Goal: Communication & Community: Share content

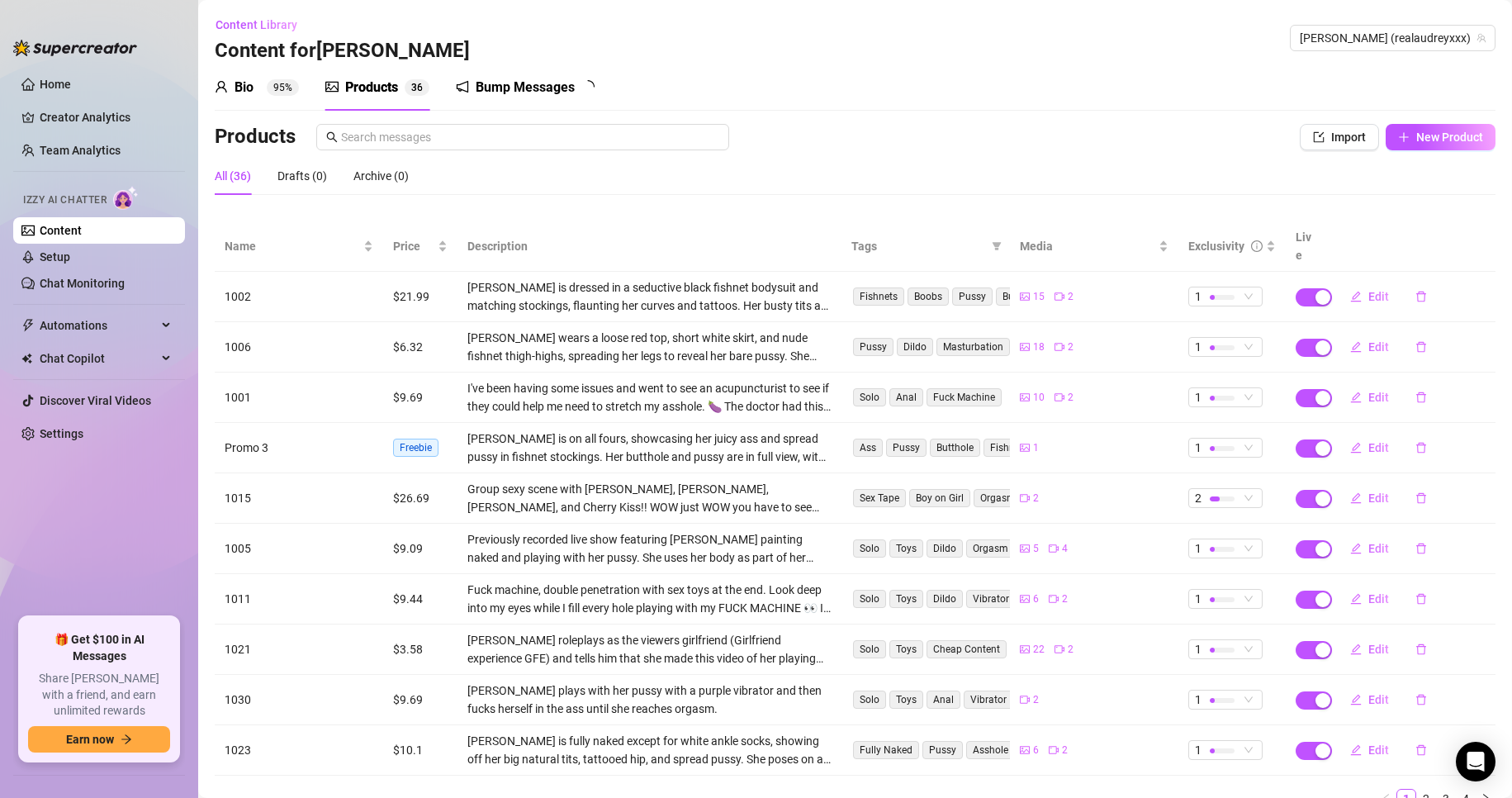
click at [557, 87] on div "Bump Messages" at bounding box center [525, 88] width 99 height 20
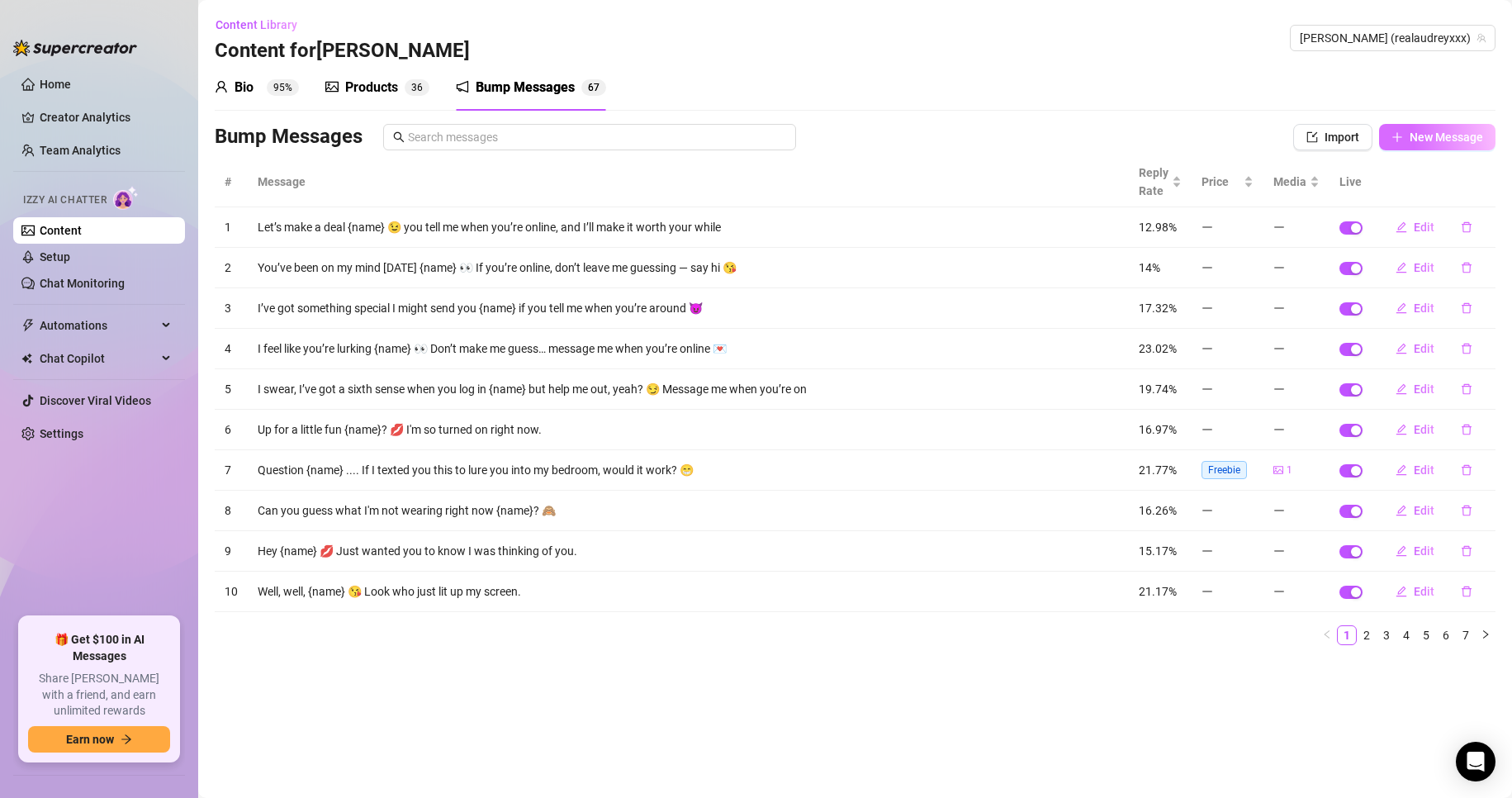
click at [1442, 140] on span "New Message" at bounding box center [1446, 137] width 74 height 13
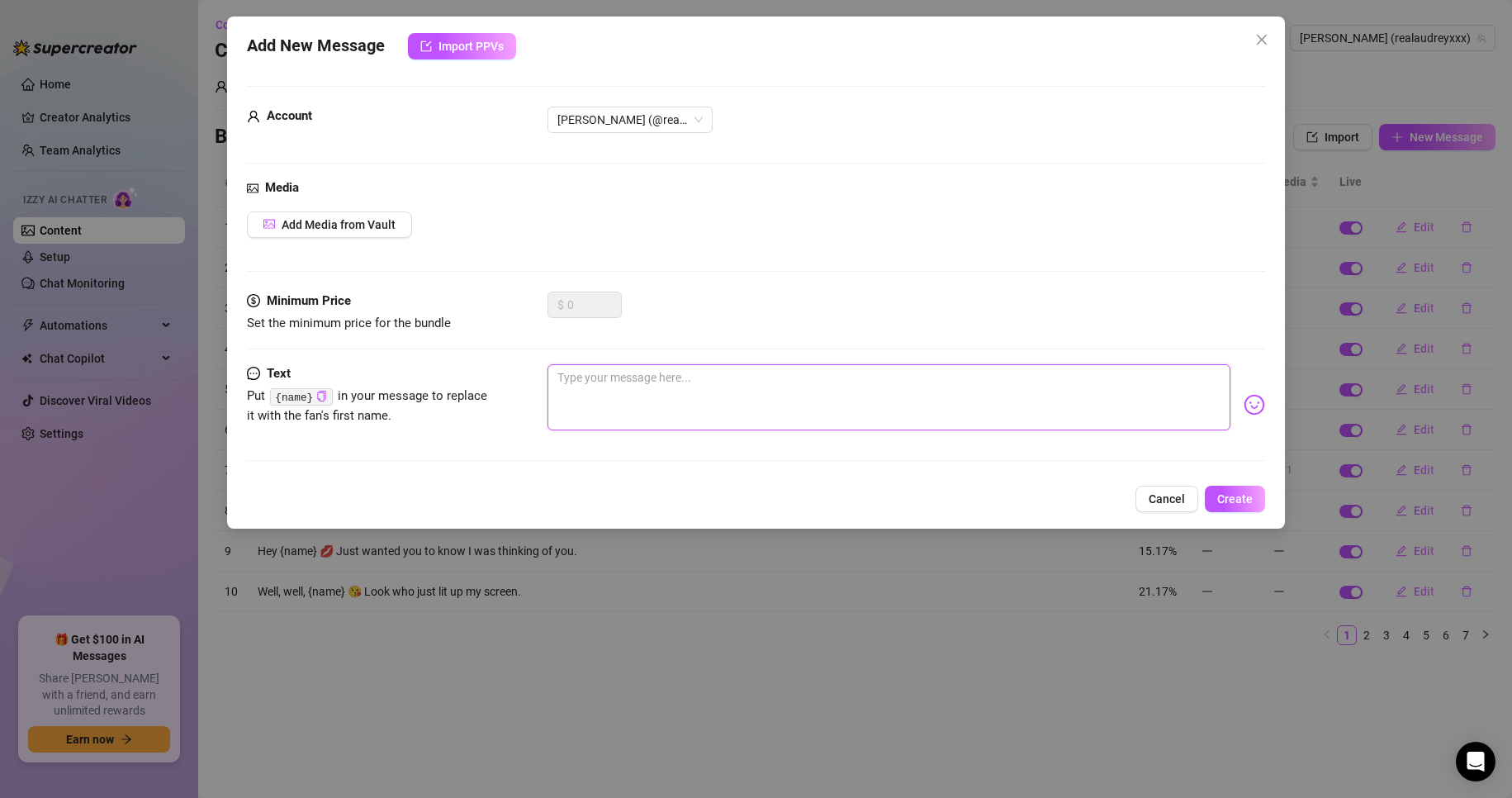
click at [697, 381] on textarea at bounding box center [890, 397] width 684 height 66
type textarea "H"
type textarea "Hr"
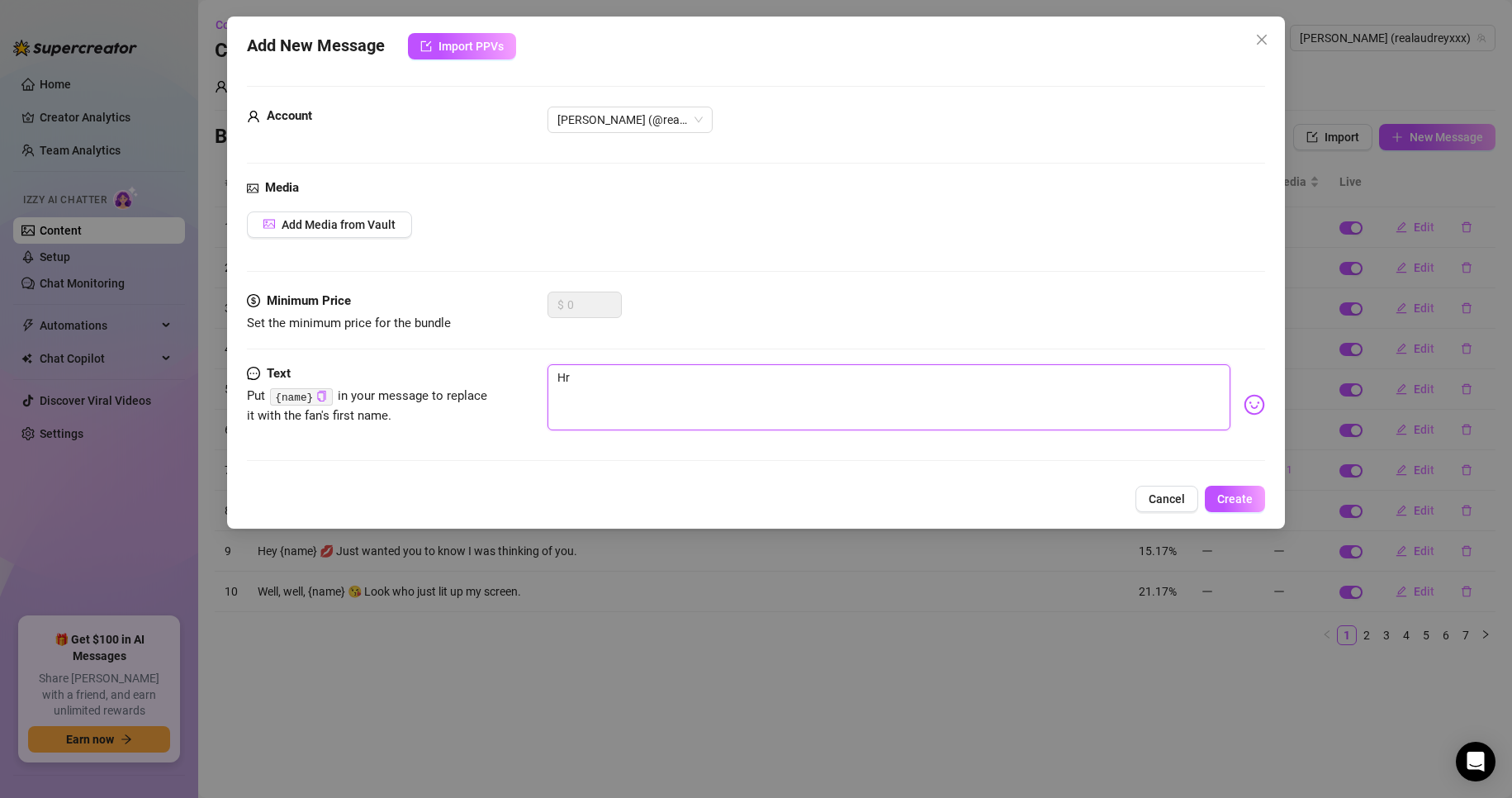
type textarea "H"
type textarea "He"
type textarea "Hey"
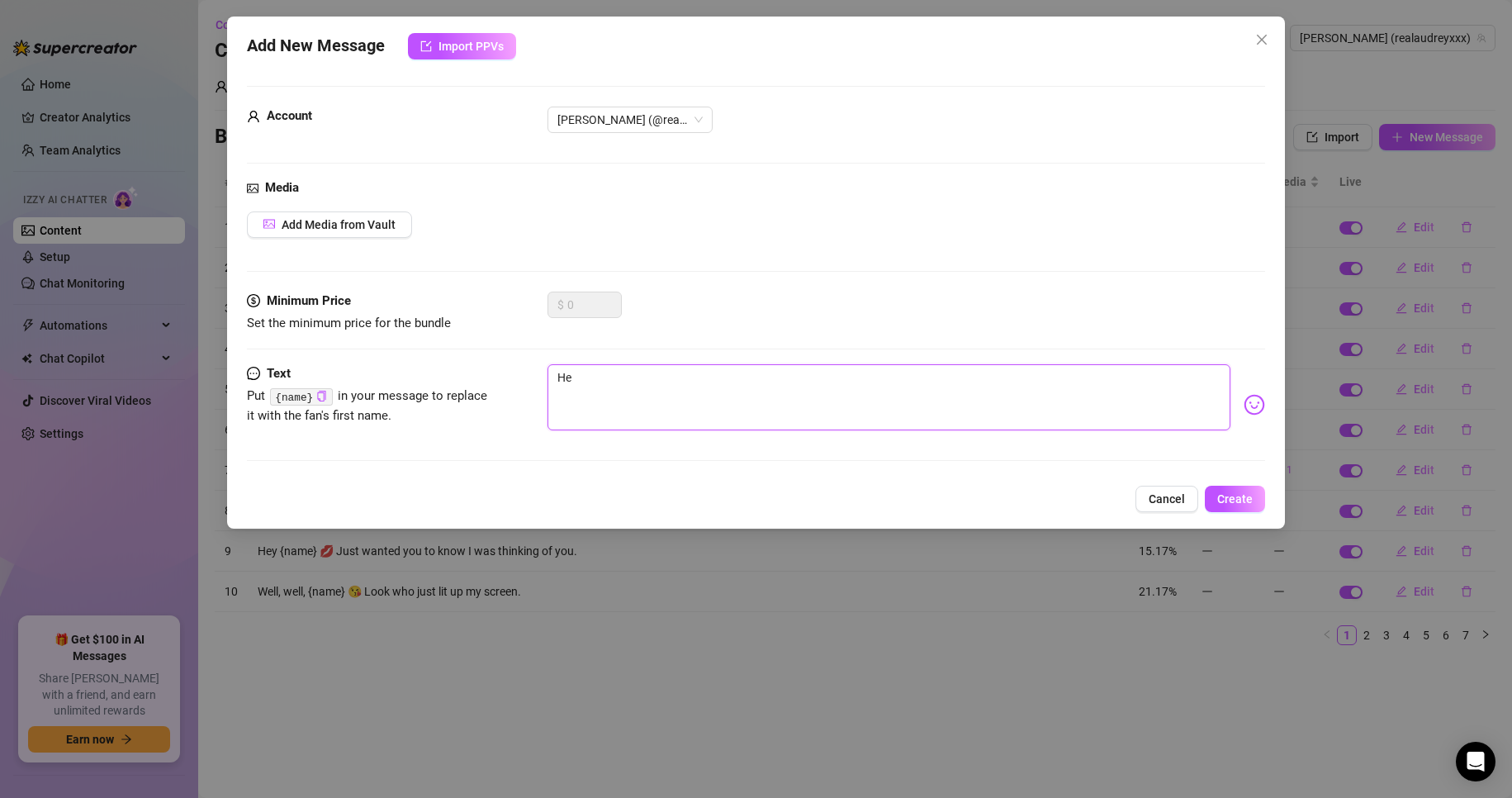
type textarea "Hey"
drag, startPoint x: 286, startPoint y: 404, endPoint x: 299, endPoint y: 398, distance: 14.3
click at [286, 403] on code "{name}" at bounding box center [301, 397] width 62 height 17
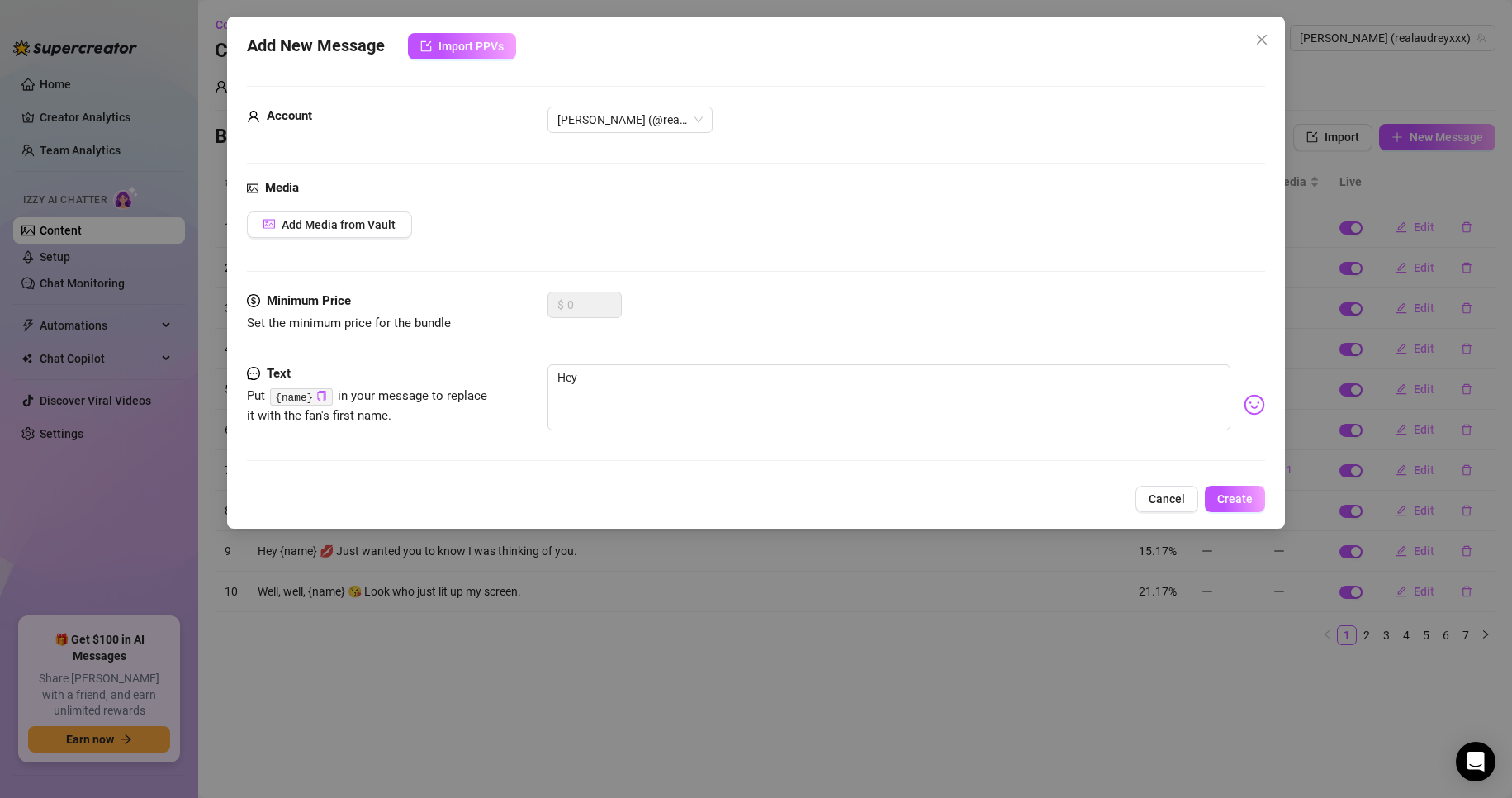
click at [304, 398] on code "{name}" at bounding box center [301, 397] width 62 height 17
drag, startPoint x: 319, startPoint y: 398, endPoint x: 373, endPoint y: 399, distance: 54.0
click at [320, 398] on icon "copy" at bounding box center [322, 396] width 11 height 11
click at [711, 374] on textarea "Hey" at bounding box center [890, 397] width 684 height 66
paste textarea "{name}"
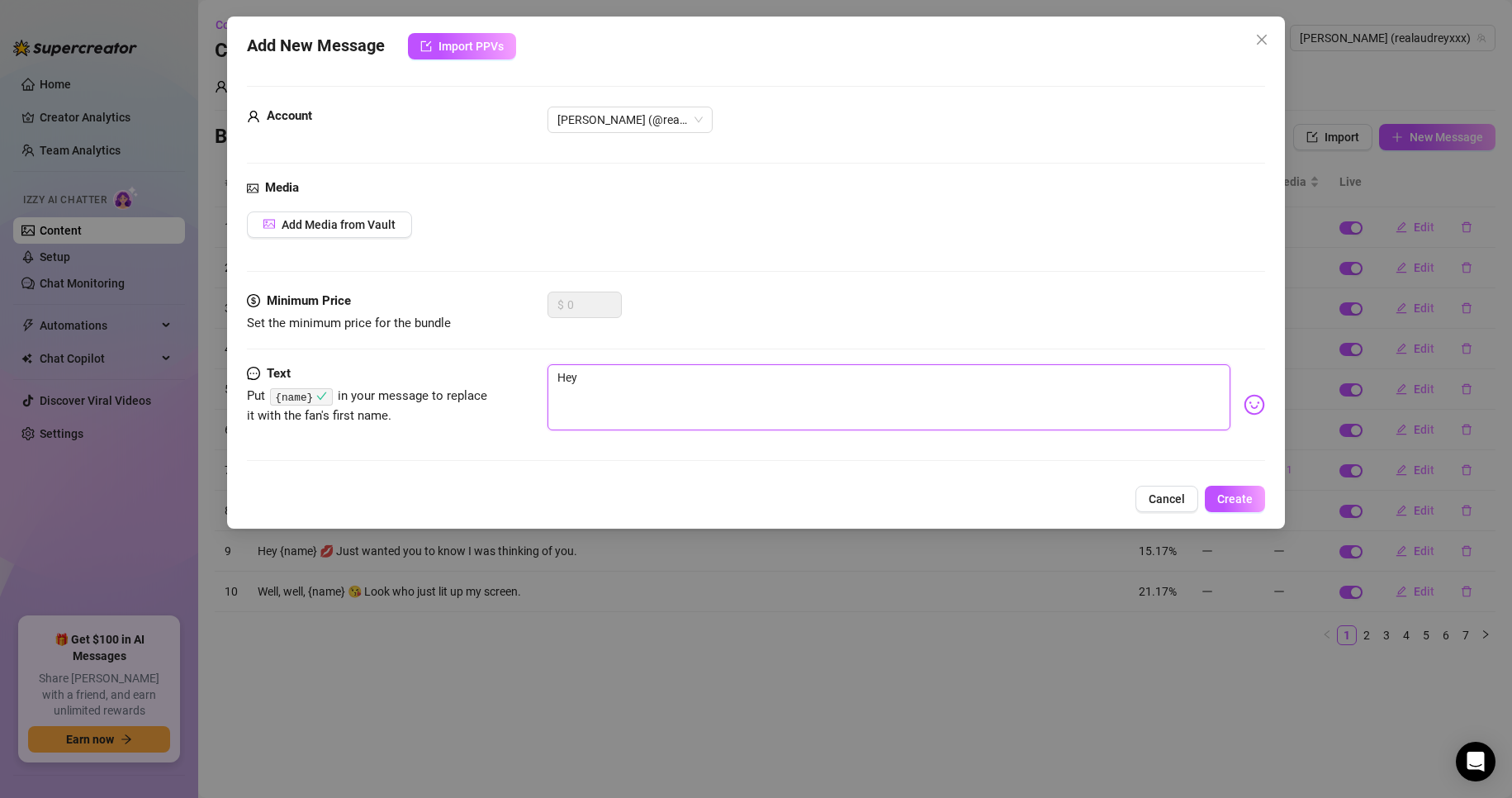
type textarea "Hey {name}"
type textarea "Hey {name}."
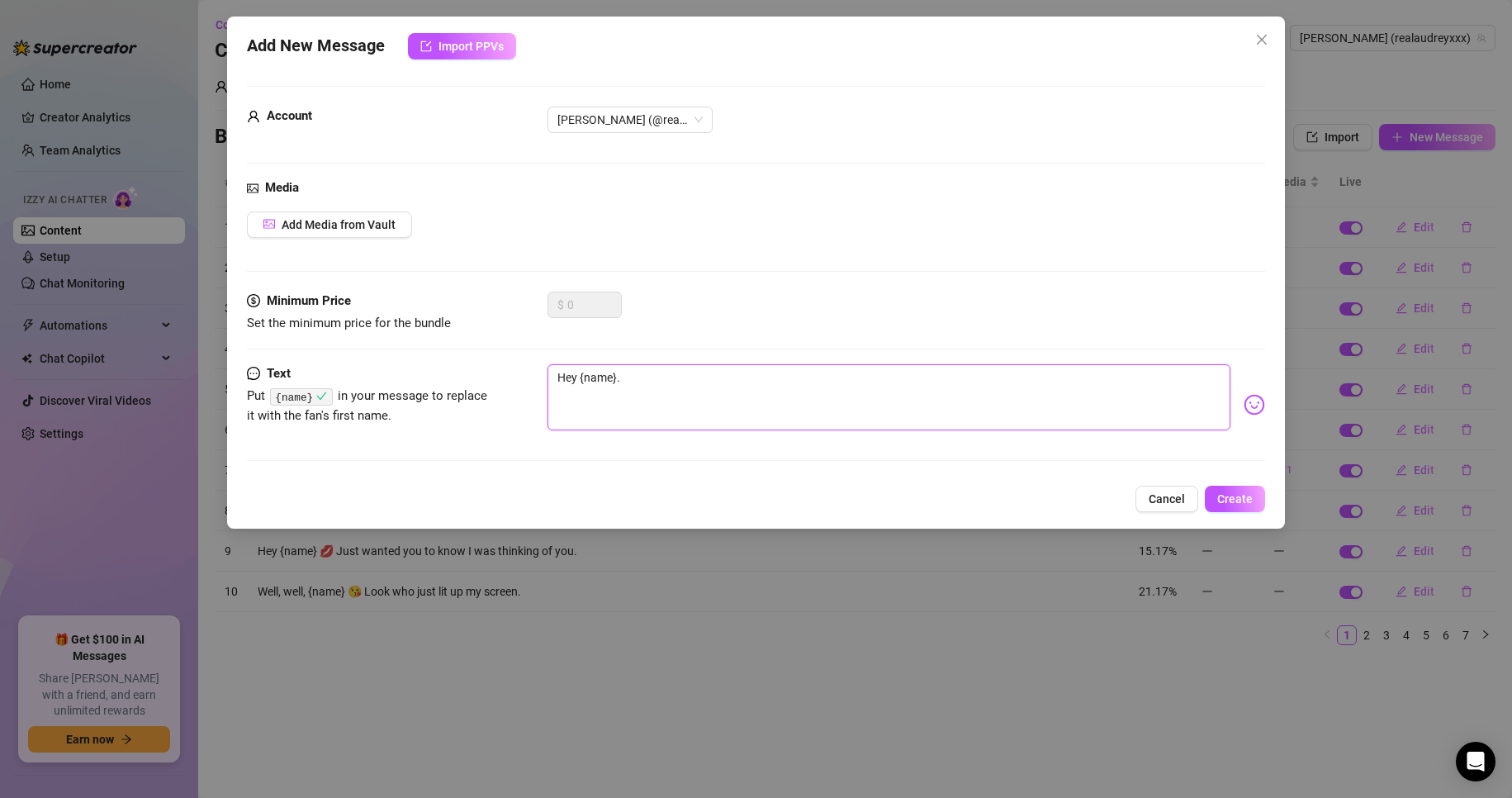
type textarea "Hey {name}."
type textarea "Hey {name}"
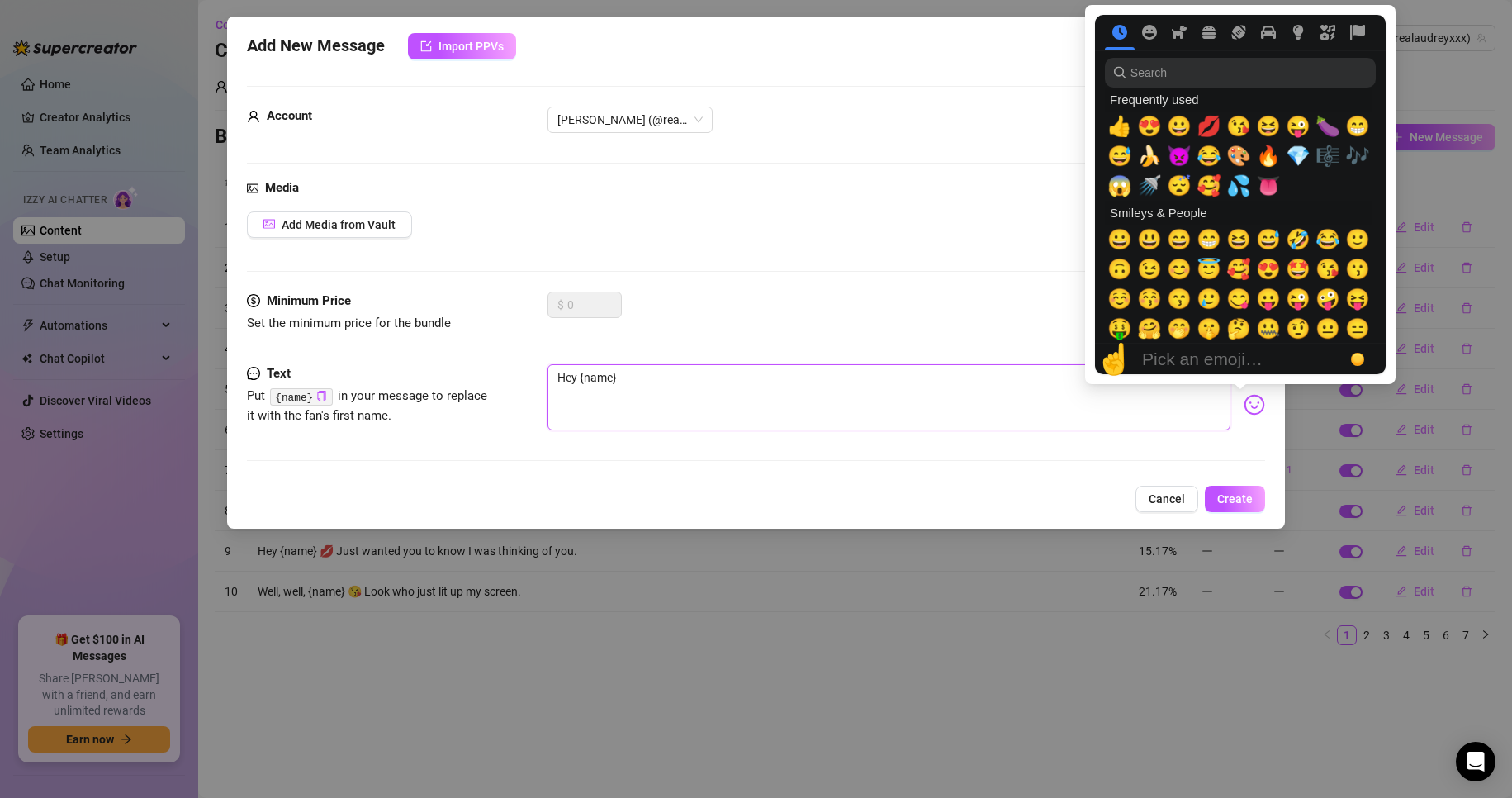
type textarea "Hey {name}"
click at [1244, 408] on img at bounding box center [1255, 405] width 22 height 22
click at [1240, 130] on span "😘" at bounding box center [1238, 126] width 25 height 23
type textarea "Hey {name} 😘"
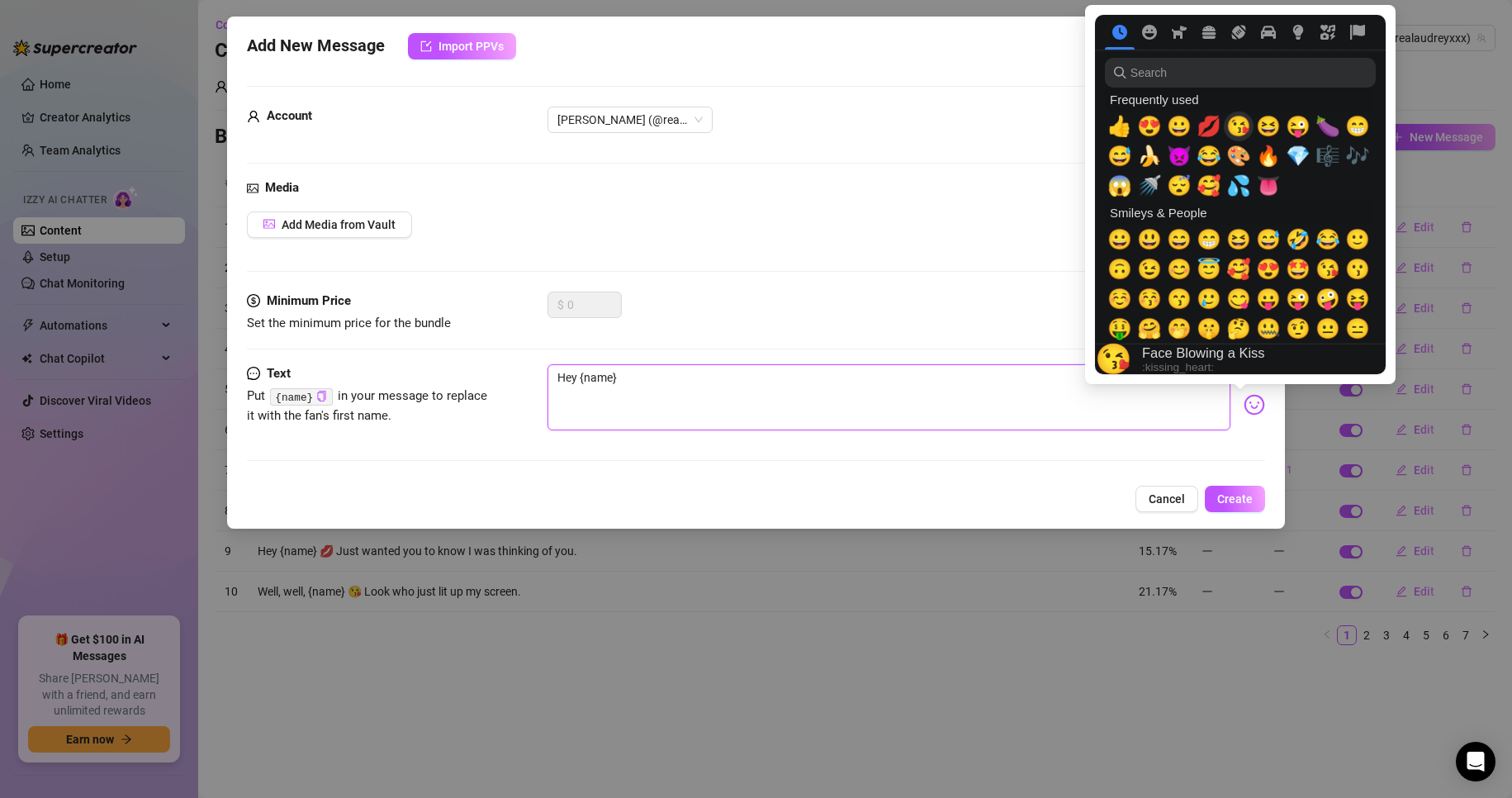
type textarea "Hey {name} 😘"
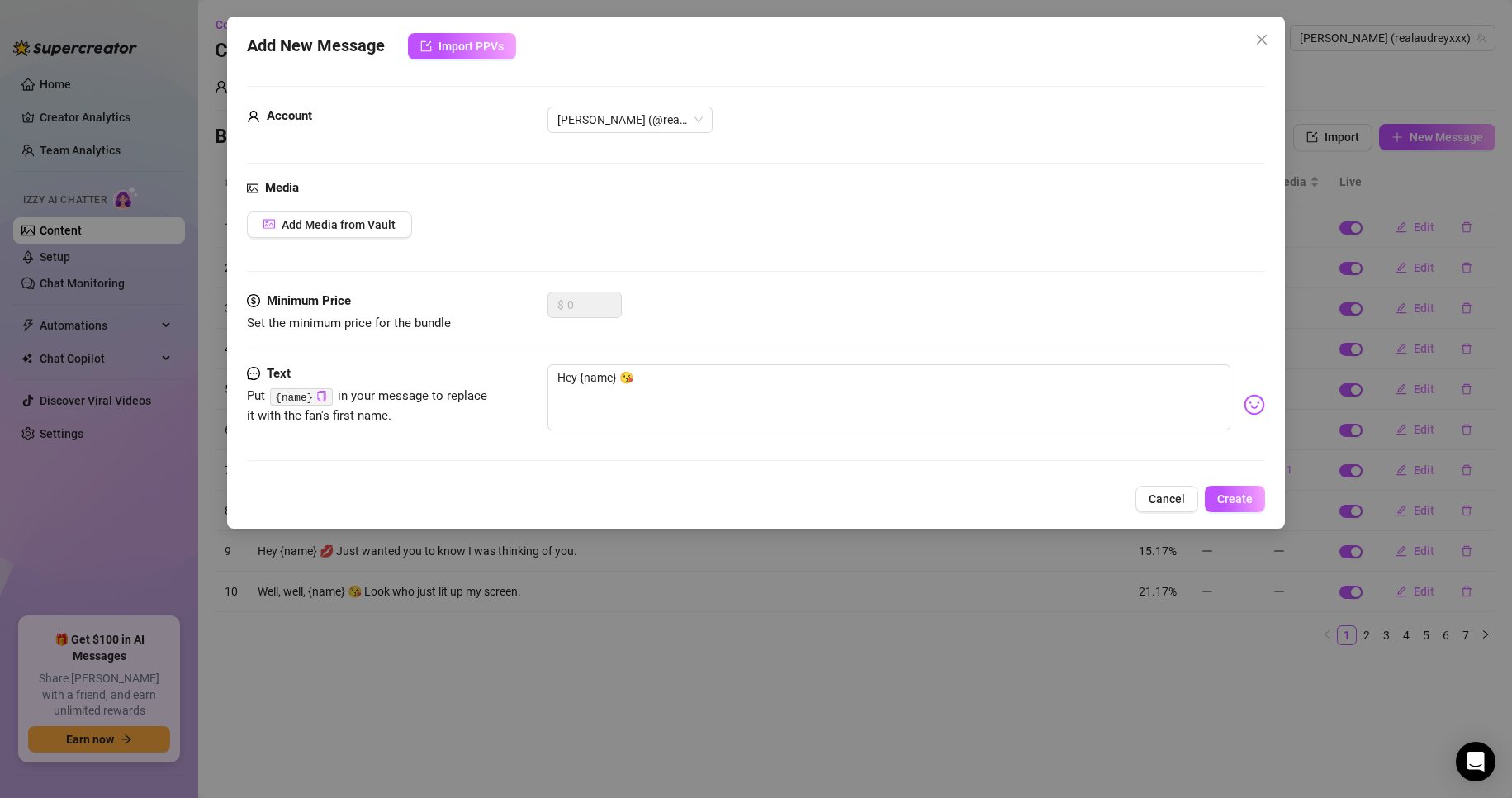
click at [814, 325] on div "$ 0" at bounding box center [907, 312] width 719 height 41
click at [725, 379] on textarea "Hey {name} 😘" at bounding box center [890, 397] width 684 height 66
type textarea "Hey {name} 😘"
type textarea "Hey {name} 😘 W"
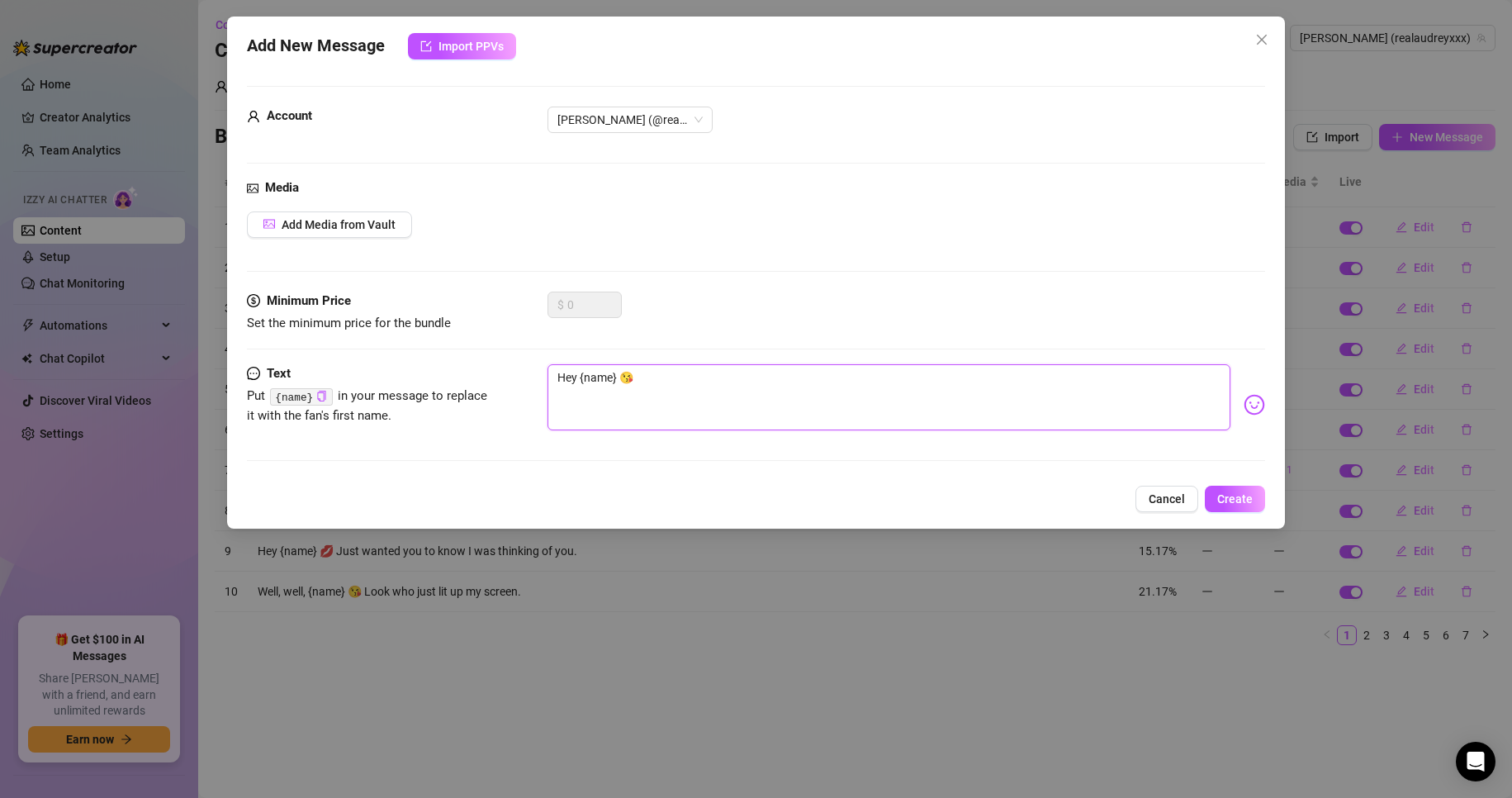
type textarea "Hey {name} 😘 W"
type textarea "Hey {name} 😘 Wh"
type textarea "Hey {name} 😘 Wha"
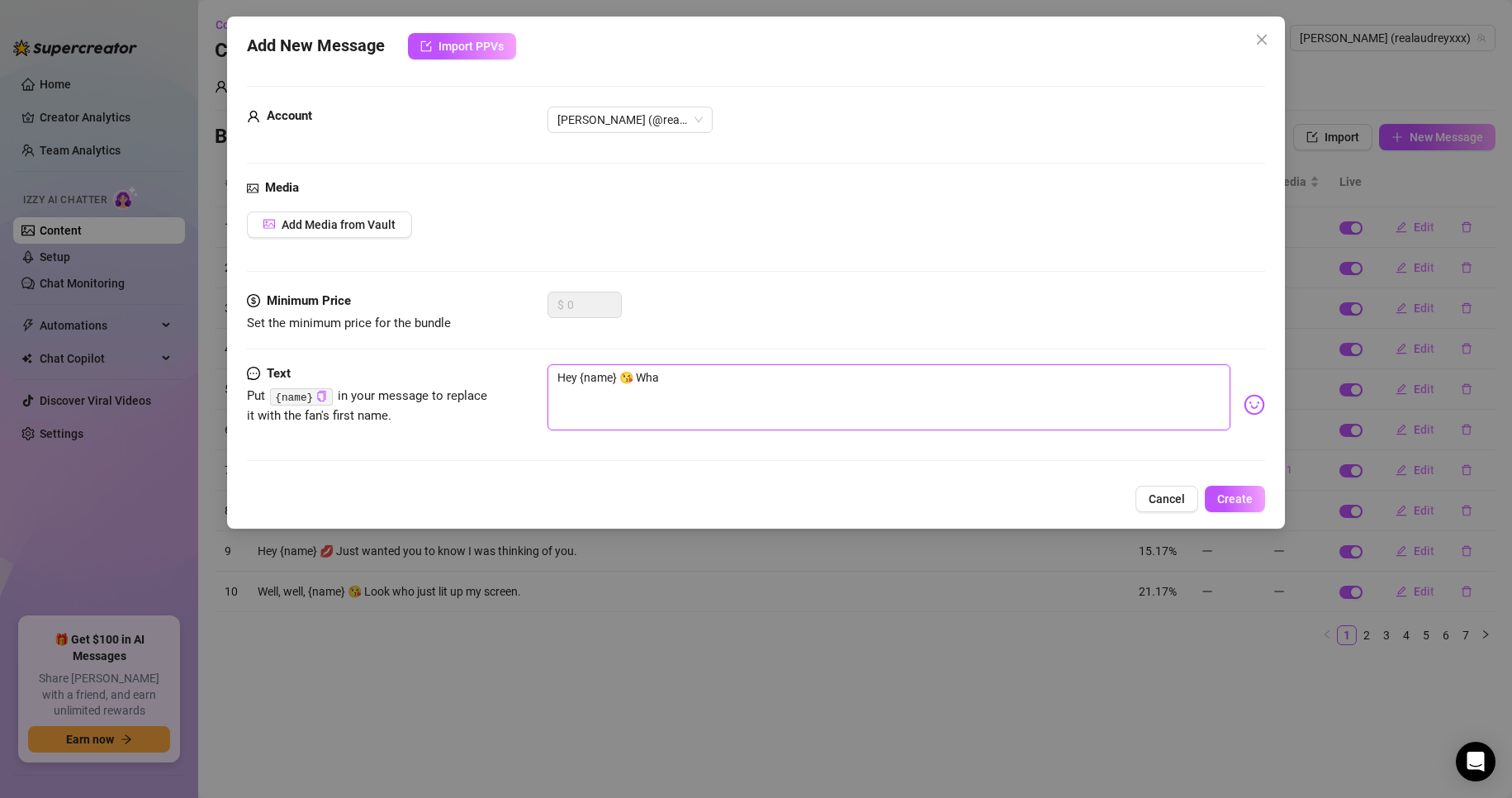
type textarea "Hey {name} 😘 What"
type textarea "Hey {name} 😘 What a"
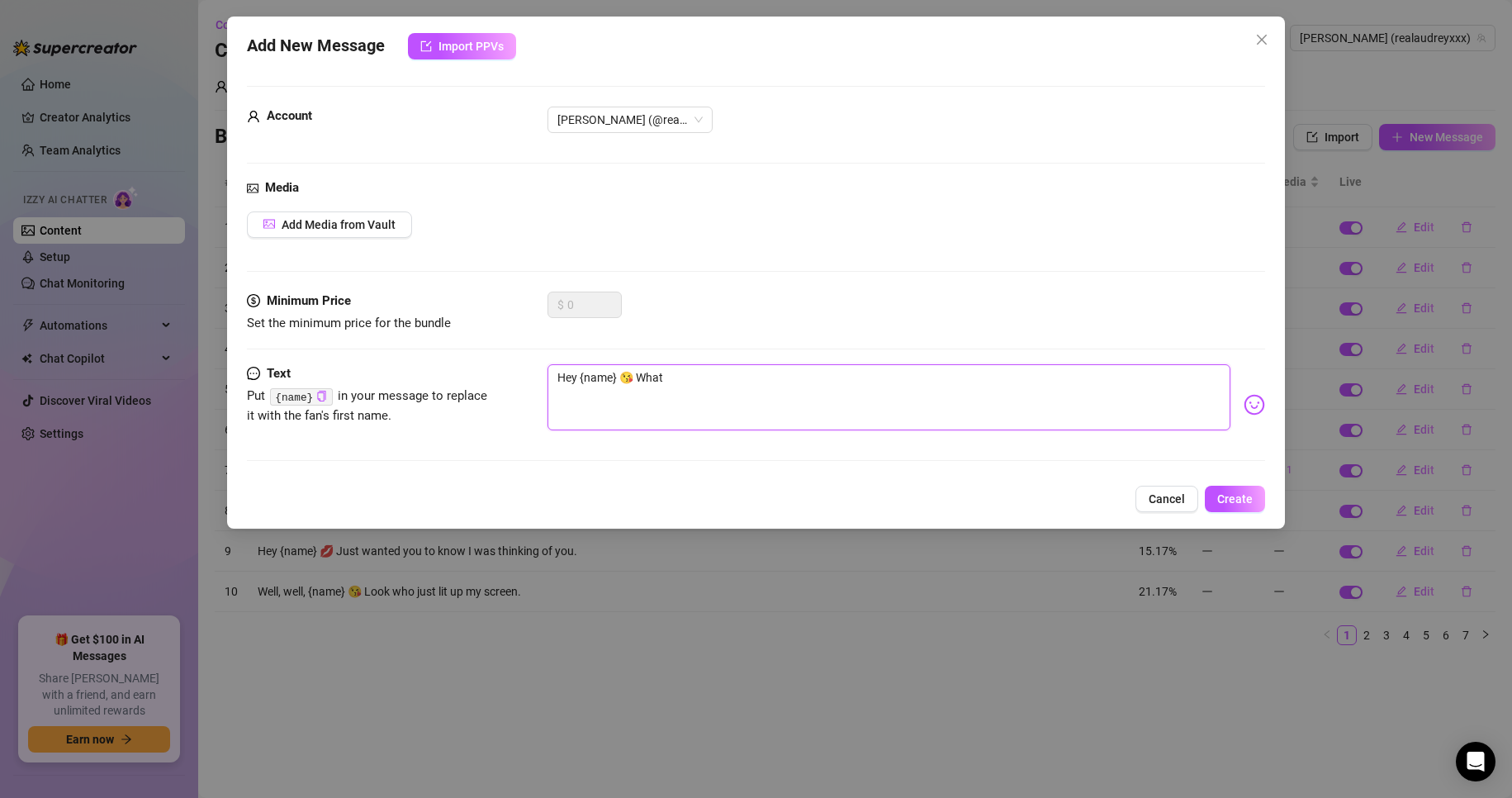
type textarea "Hey {name} 😘 What a"
type textarea "Hey {name} 😘 What are"
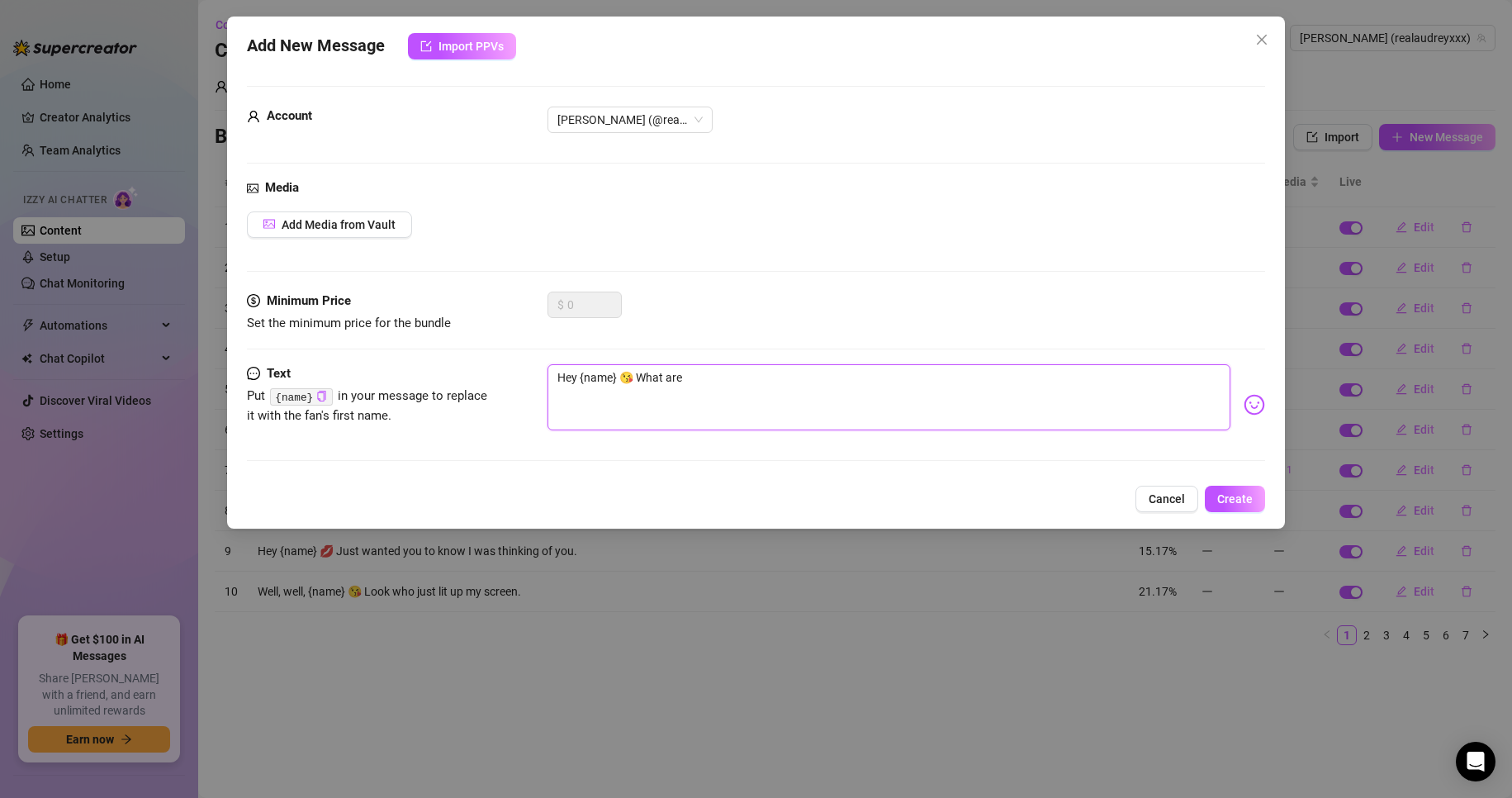
type textarea "Hey {name} 😘 What are y"
type textarea "Hey {name} 😘 What are yo"
type textarea "Hey {name} 😘 What are you"
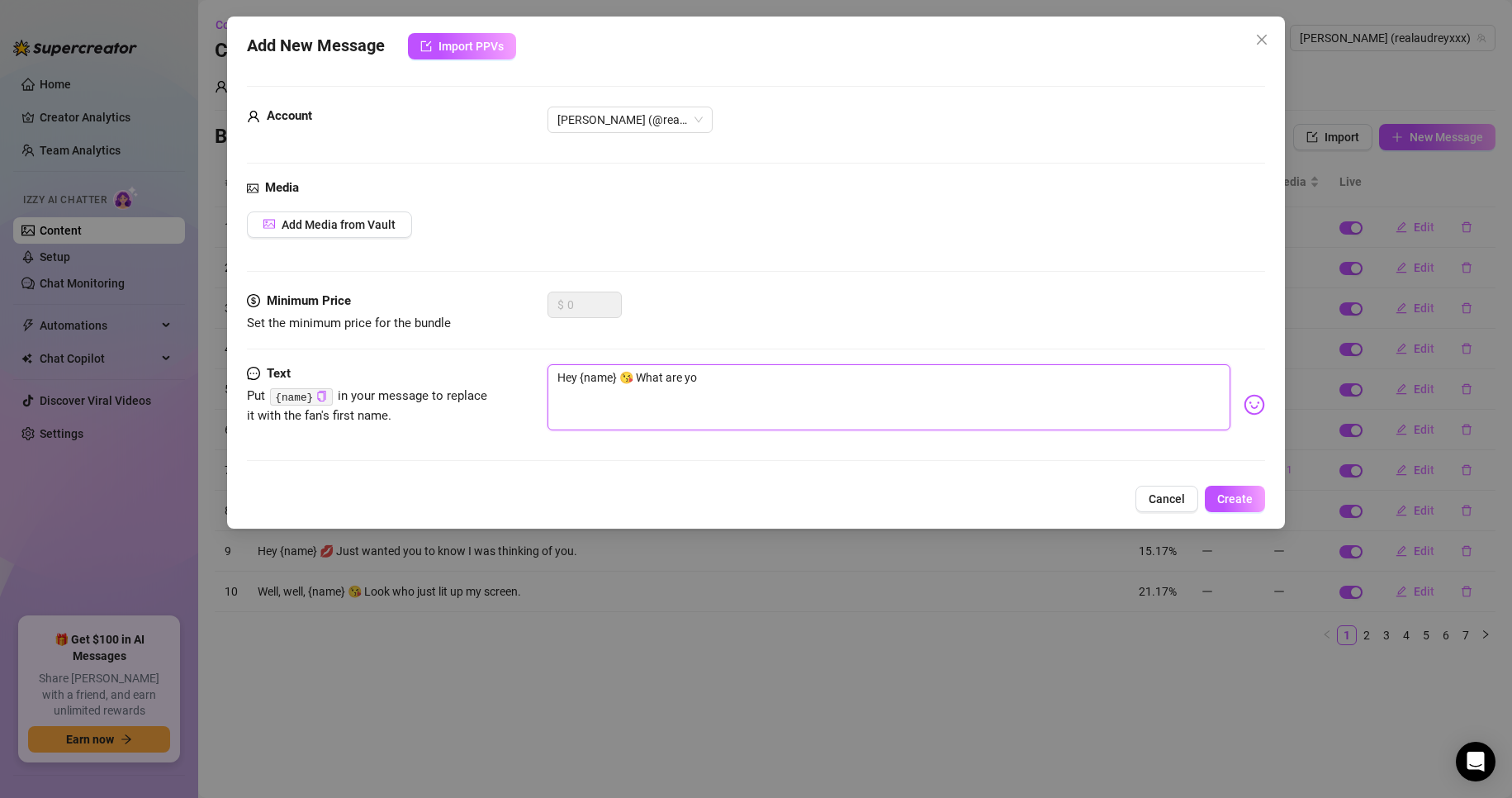
type textarea "Hey {name} 😘 What are you"
type textarea "Hey {name} 😘 What are you t"
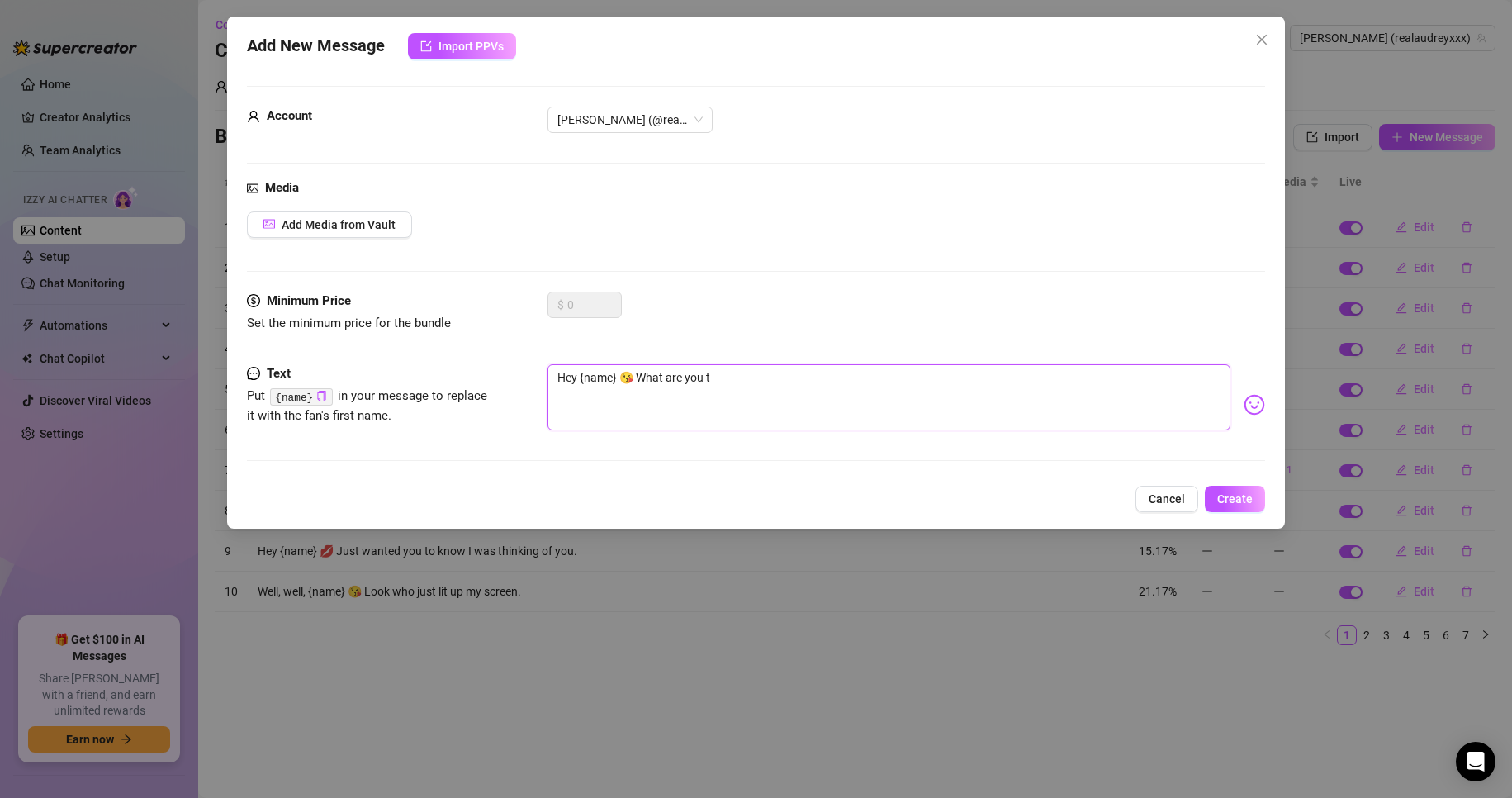
type textarea "Hey {name} 😘 What are you"
type textarea "Hey {name} 😘 What are you u"
type textarea "Hey {name} 😘 What are you up"
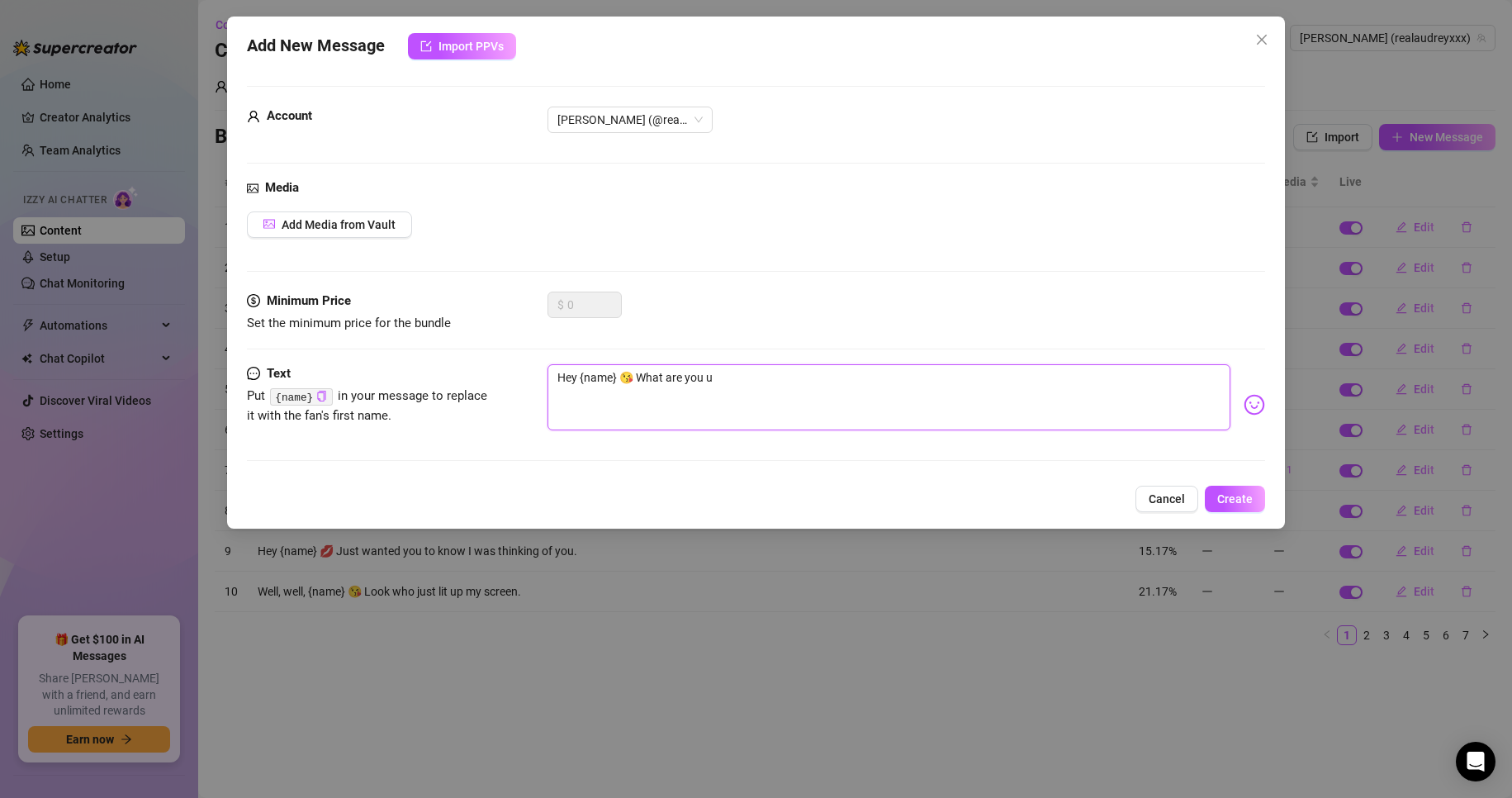
type textarea "Hey {name} 😘 What are you up"
type textarea "Hey {name} 😘 What are you up t"
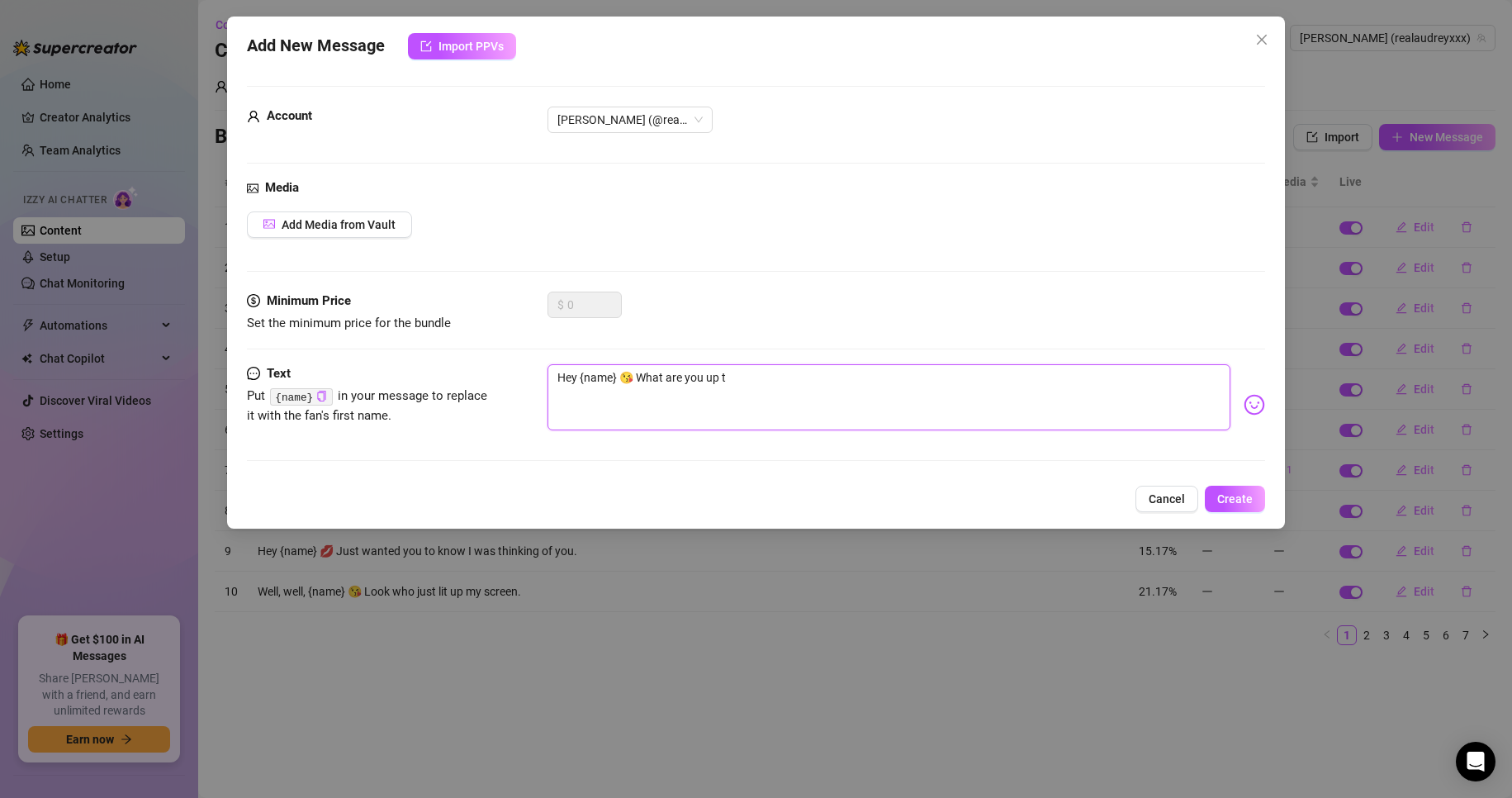
type textarea "Hey {name} 😘 What are you up to"
type textarea "Hey {name} 😘 What are you up to d"
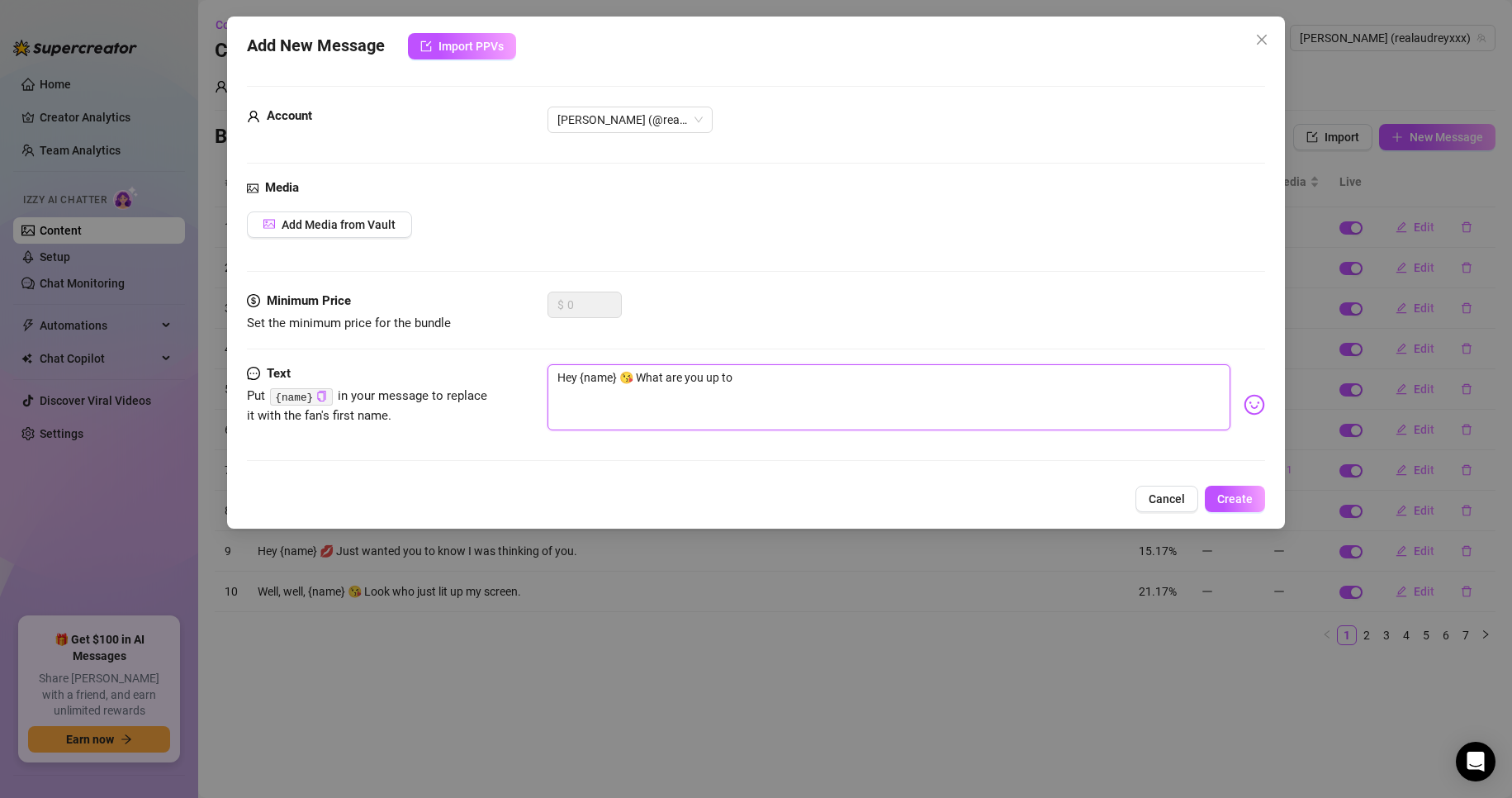
type textarea "Hey {name} 😘 What are you up to d"
type textarea "Hey {name} 😘 What are you up to"
type textarea "Hey {name} 😘 What are you up to t"
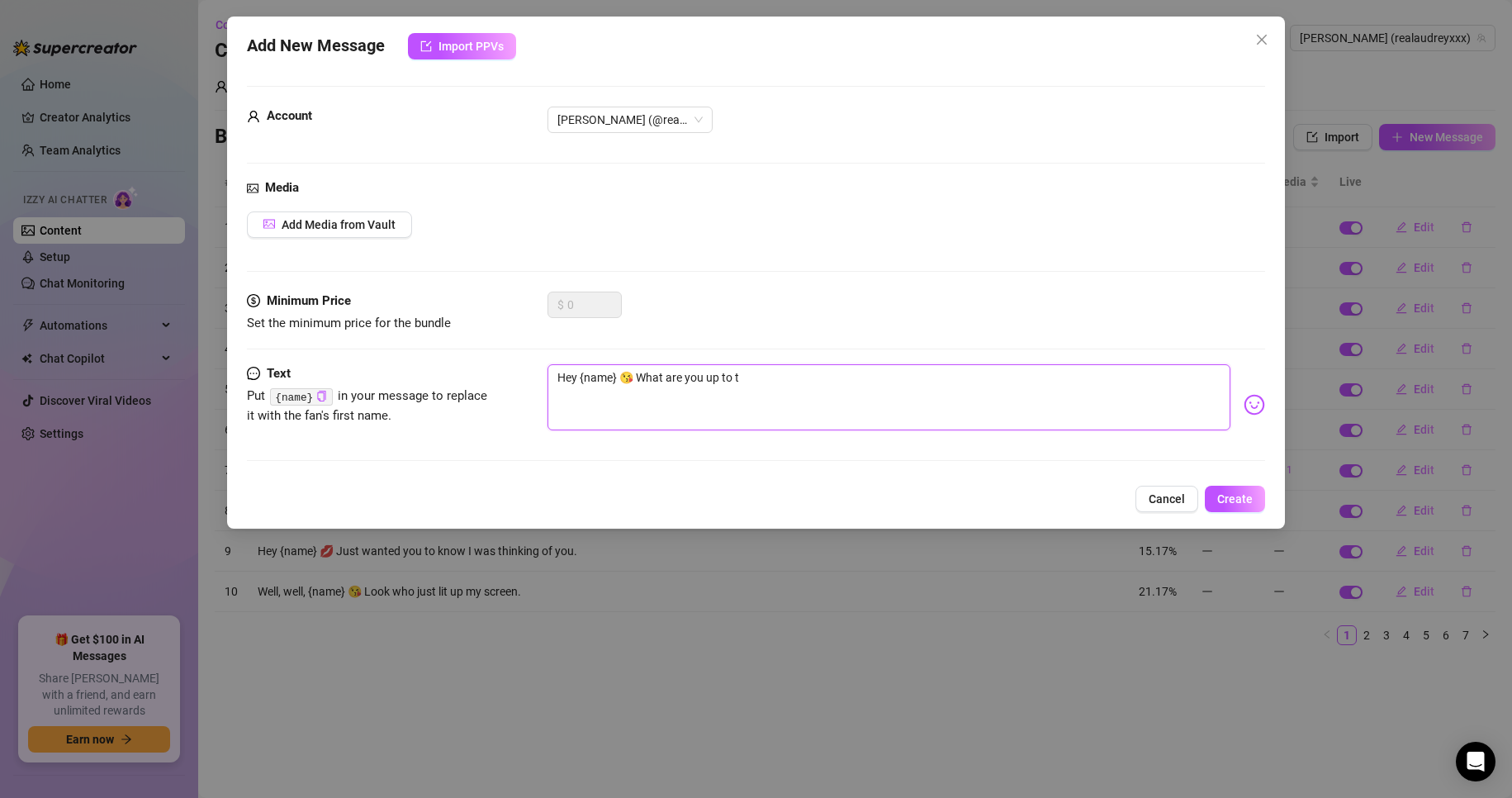
type textarea "Hey {name} 😘 What are you up to to"
type textarea "Hey {name} 😘 What are you up to [PERSON_NAME]"
type textarea "Hey {name} 😘 What are you up to toda"
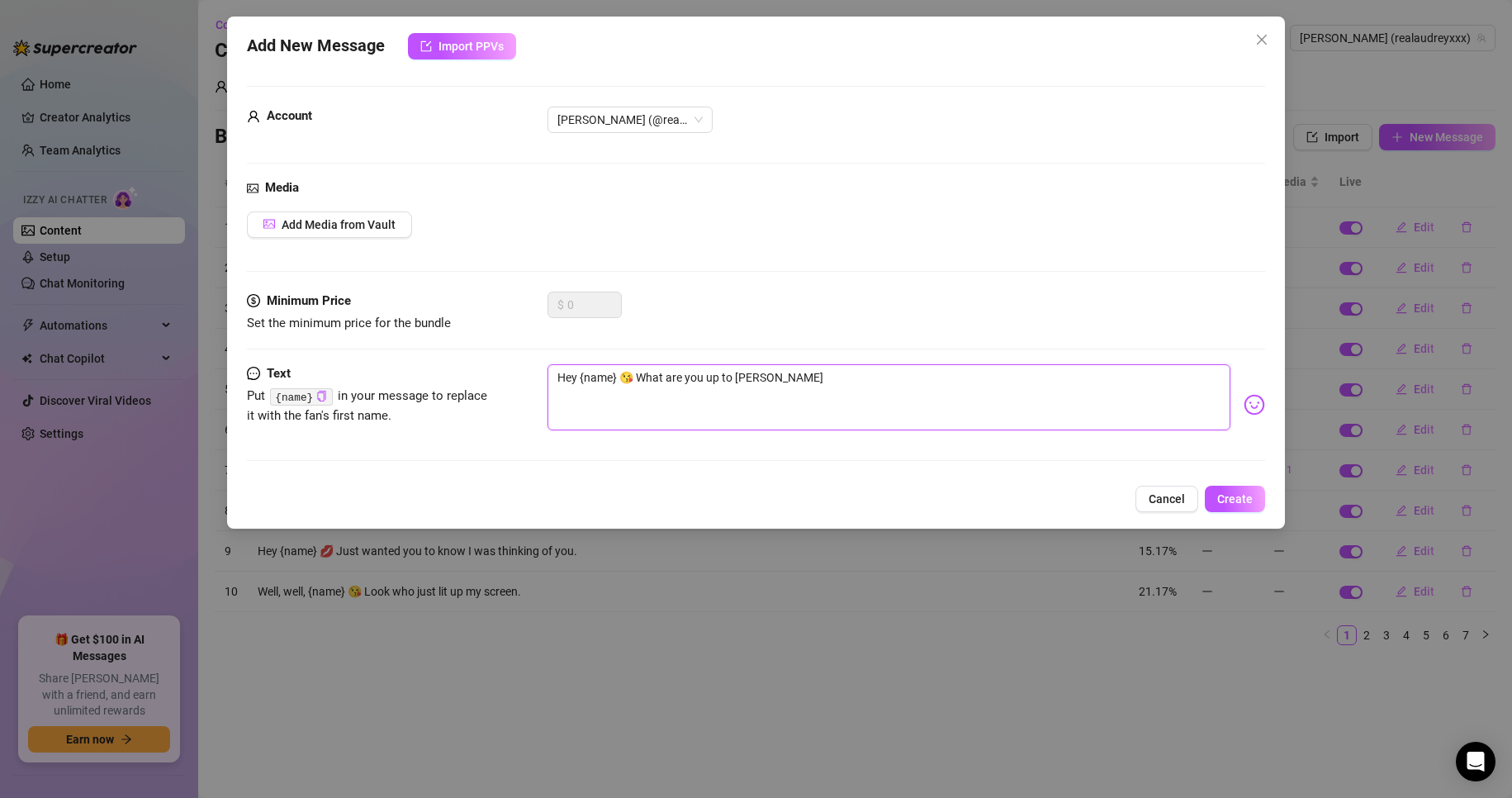
type textarea "Hey {name} 😘 What are you up to toda"
type textarea "Hey {name} 😘 What are you up to [DATE]"
type textarea "Hey {name} 😘 What are you up to [DATE]?"
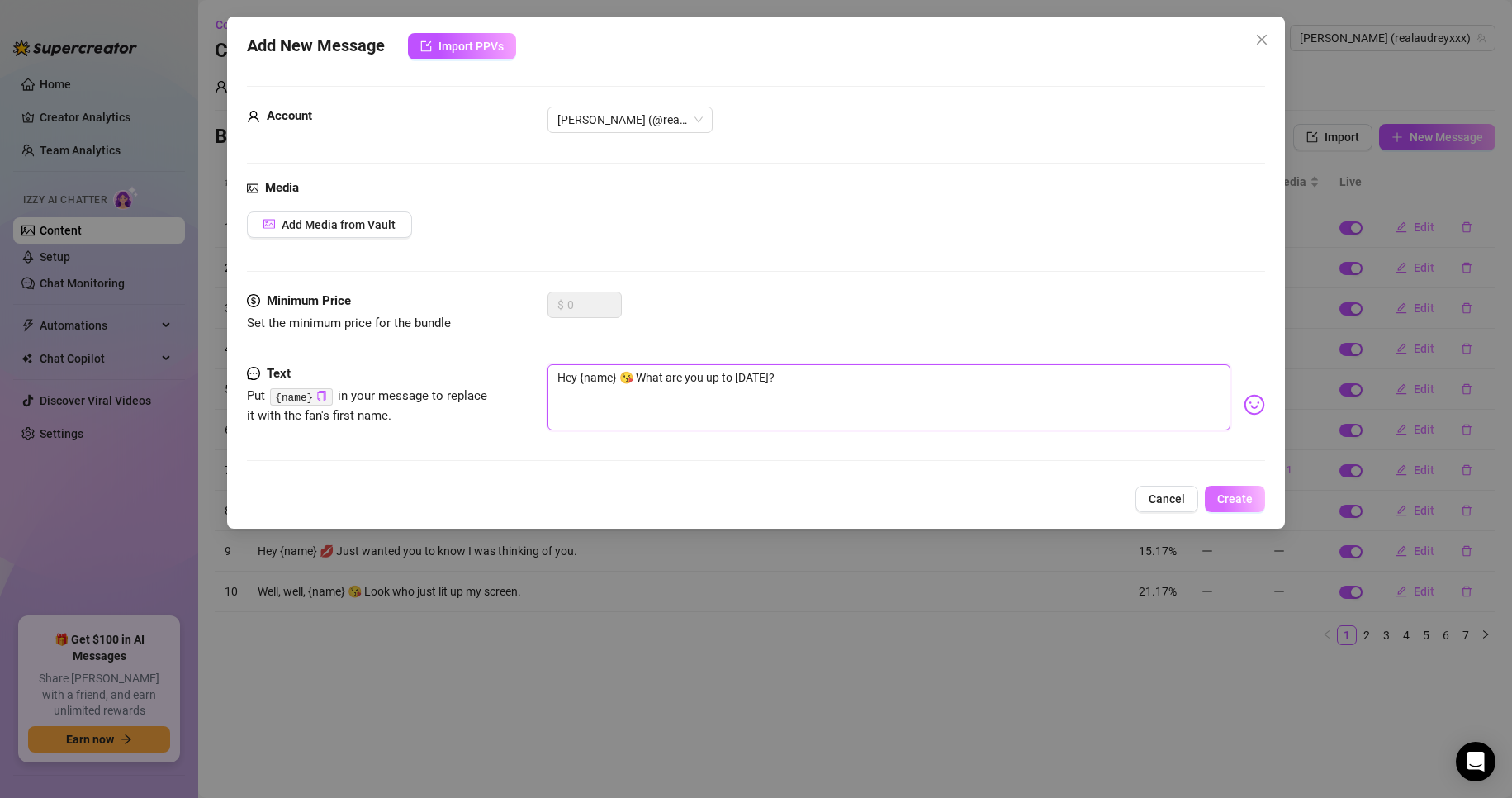
type textarea "Hey {name} 😘 What are you up to [DATE]?"
click at [1220, 492] on span "Create" at bounding box center [1235, 499] width 36 height 13
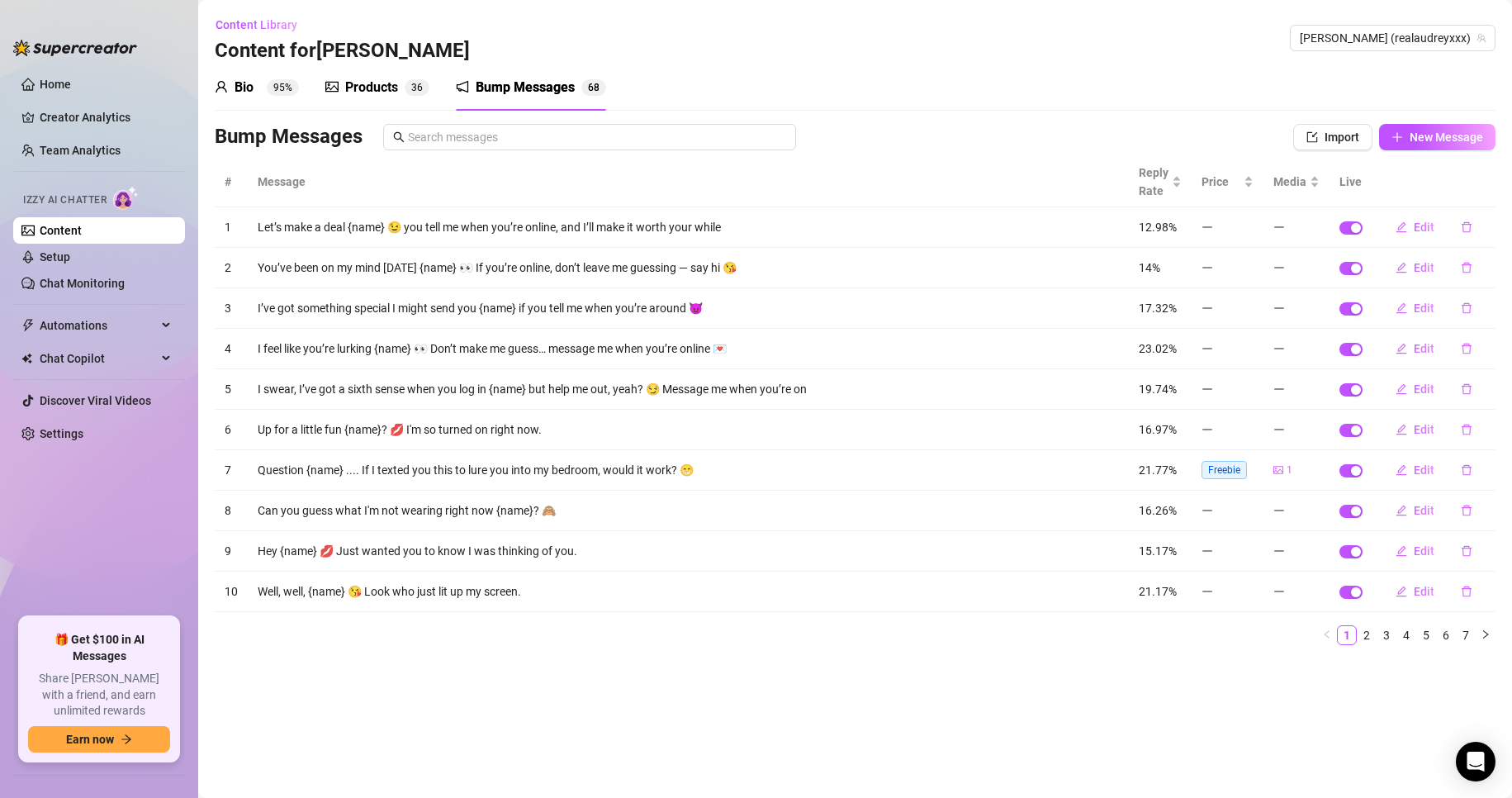
click at [381, 83] on div "Products" at bounding box center [372, 88] width 53 height 20
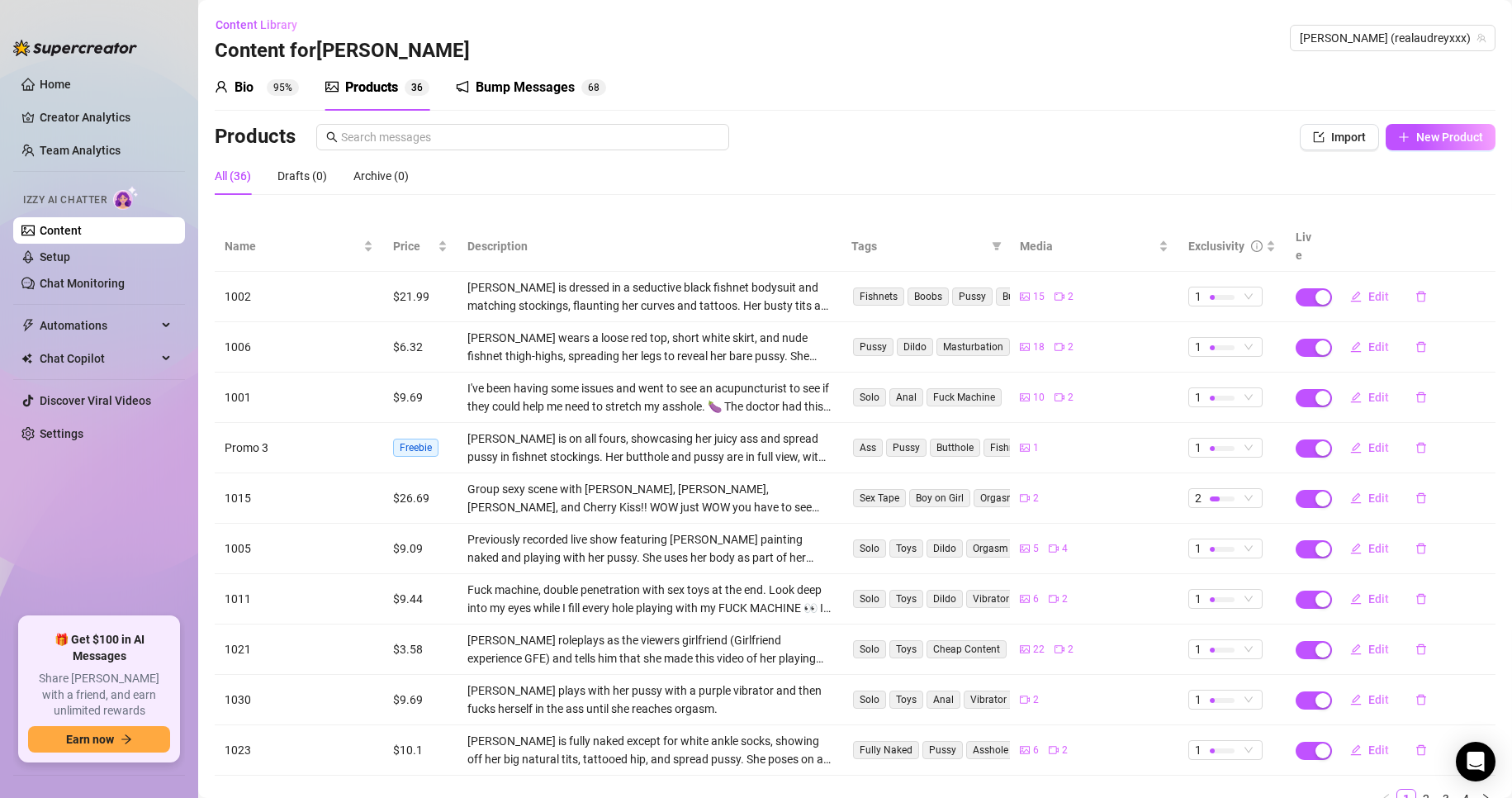
scroll to position [56, 0]
